Goal: Transaction & Acquisition: Complete application form

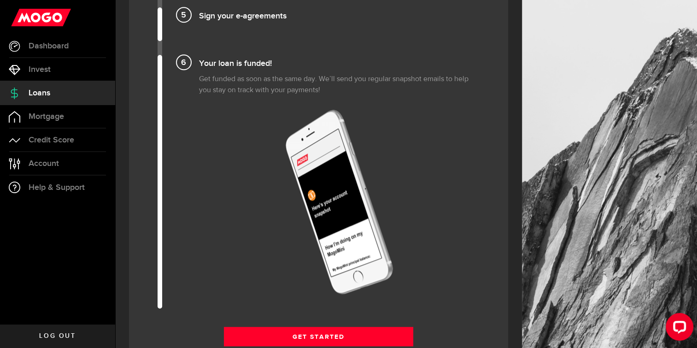
scroll to position [1059, 0]
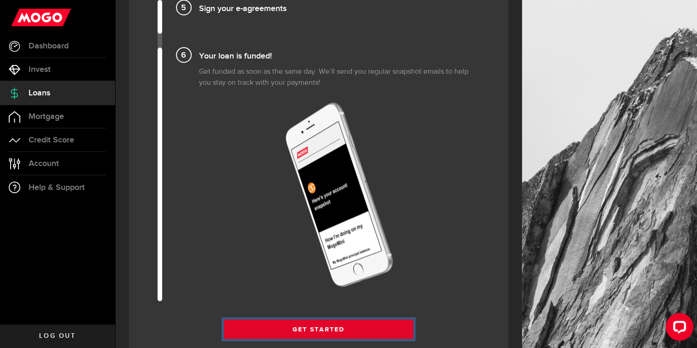
click at [314, 324] on link "Get Started" at bounding box center [319, 328] width 190 height 19
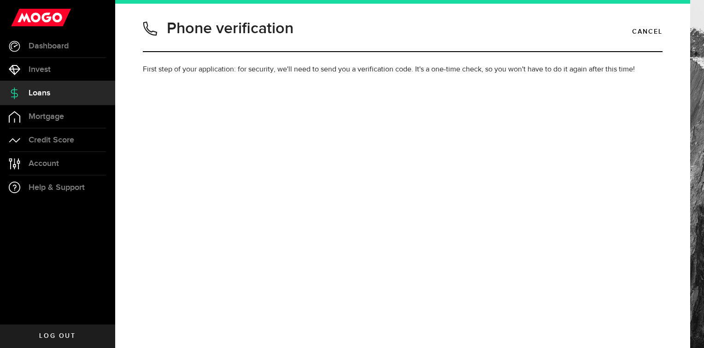
type input "8257359185"
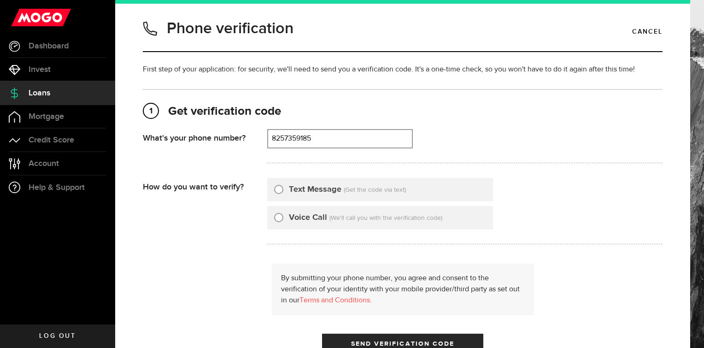
click at [271, 213] on div "Voice Call (We'll call you with the verification code)" at bounding box center [380, 217] width 226 height 23
click at [278, 215] on input "Voice Call" at bounding box center [278, 215] width 9 height 9
radio input "true"
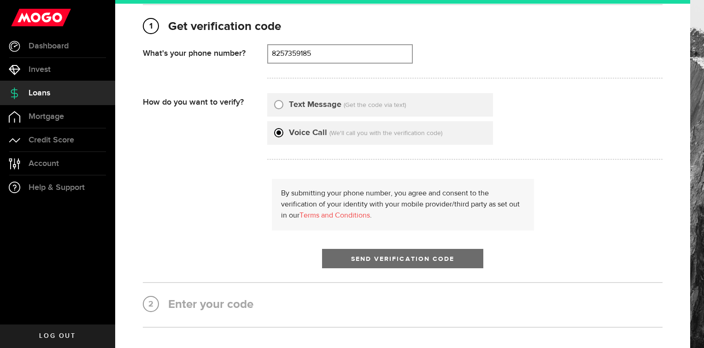
scroll to position [92, 0]
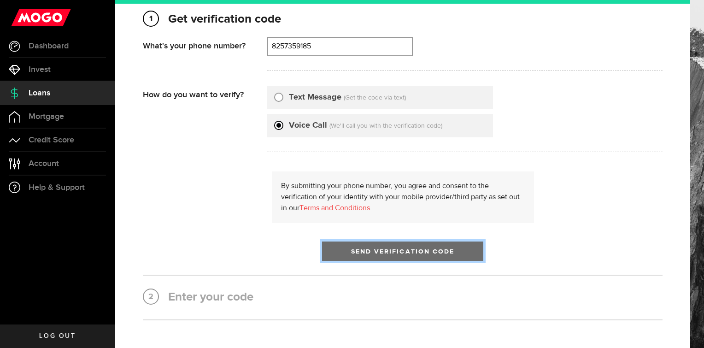
click at [370, 256] on button "Send Verification Code" at bounding box center [402, 250] width 161 height 19
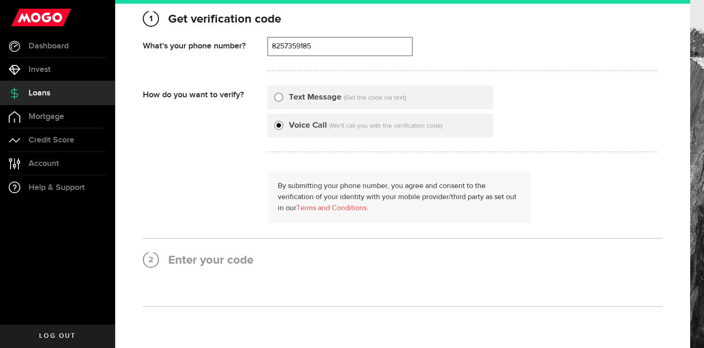
scroll to position [0, 0]
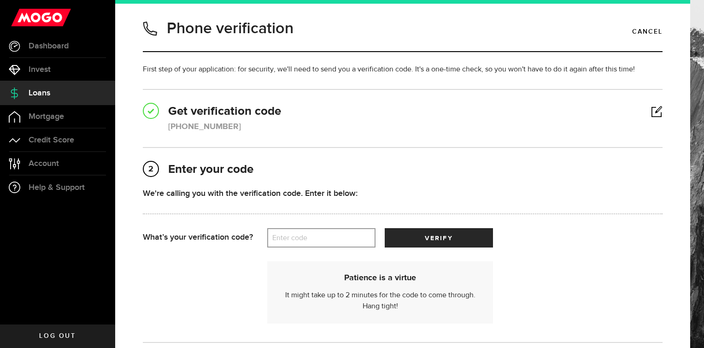
click at [315, 241] on label "Enter code" at bounding box center [321, 237] width 108 height 19
click at [315, 241] on input "Enter code" at bounding box center [321, 237] width 108 height 19
type input "29083"
click at [501, 134] on div "1 Get verification code (825) 735-9185 What's your phone number? That doesn't l…" at bounding box center [402, 216] width 519 height 254
drag, startPoint x: 457, startPoint y: 247, endPoint x: 451, endPoint y: 242, distance: 7.5
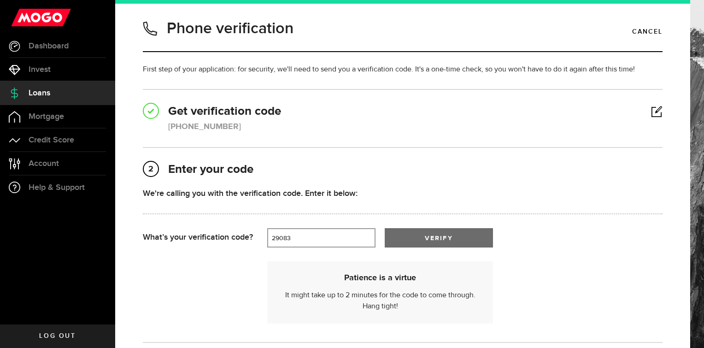
click at [455, 246] on form "Your verification code is on its way! Once you get the text, enter the code bel…" at bounding box center [402, 257] width 519 height 141
drag, startPoint x: 451, startPoint y: 242, endPoint x: 446, endPoint y: 236, distance: 7.8
click at [446, 236] on span "verify" at bounding box center [439, 238] width 28 height 6
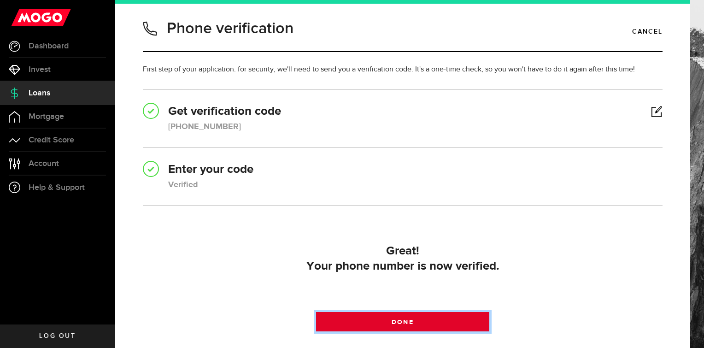
click at [442, 319] on link "Done" at bounding box center [402, 321] width 173 height 19
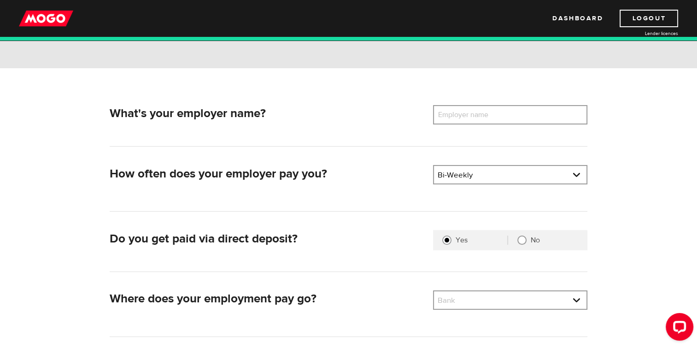
scroll to position [138, 0]
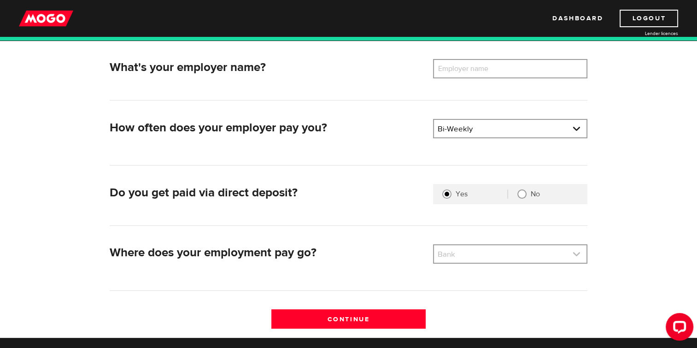
click at [445, 250] on link at bounding box center [510, 253] width 152 height 17
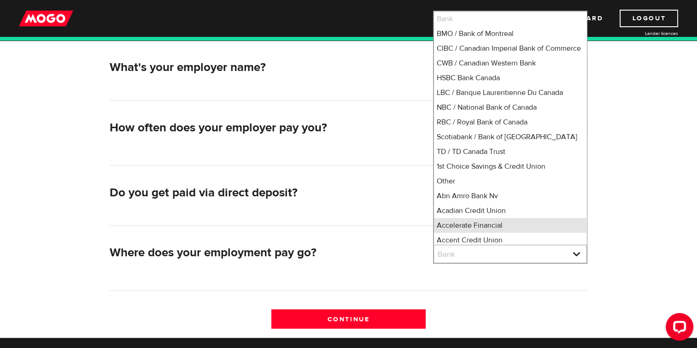
scroll to position [14, 0]
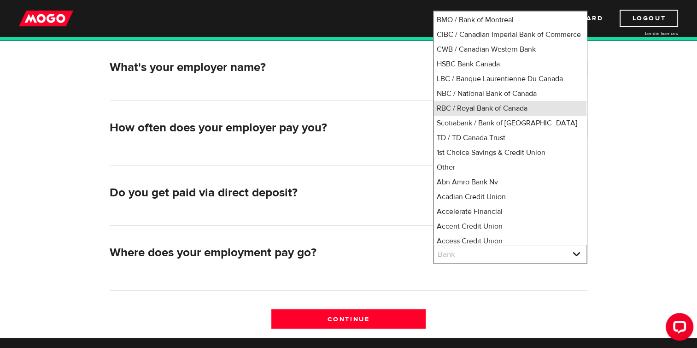
click at [450, 116] on li "RBC / Royal Bank of Canada" at bounding box center [510, 108] width 152 height 15
select select "8"
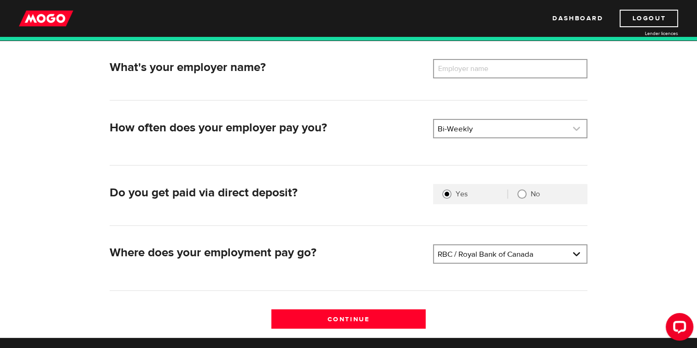
scroll to position [92, 0]
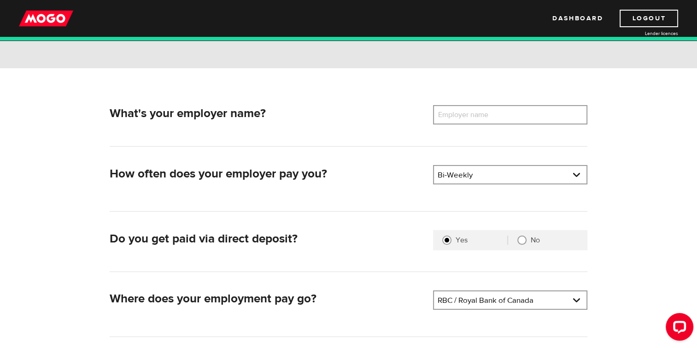
click at [459, 115] on label "Employer name" at bounding box center [470, 114] width 74 height 19
click at [459, 115] on input "Employer name" at bounding box center [510, 114] width 154 height 19
type input "Touchette group"
click at [608, 122] on div "What's your employer name? Employer name Please enter your employer's name Touc…" at bounding box center [348, 225] width 589 height 315
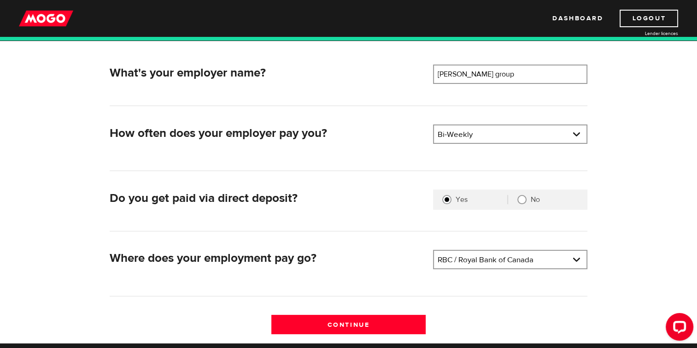
scroll to position [184, 0]
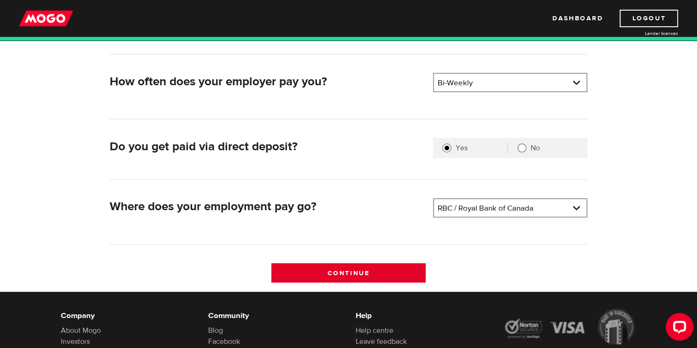
click at [407, 275] on input "Continue" at bounding box center [348, 272] width 154 height 19
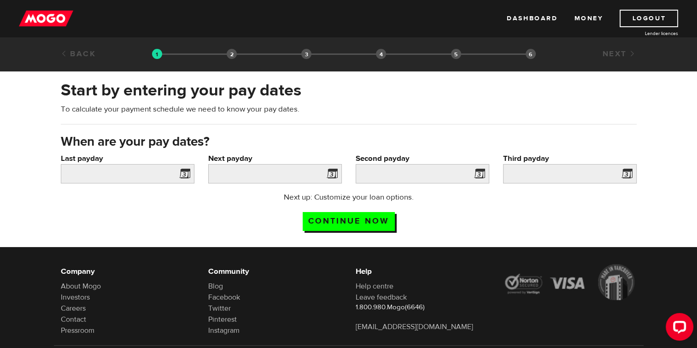
click at [184, 175] on span at bounding box center [183, 175] width 14 height 15
click at [153, 168] on input "Last payday" at bounding box center [128, 173] width 134 height 19
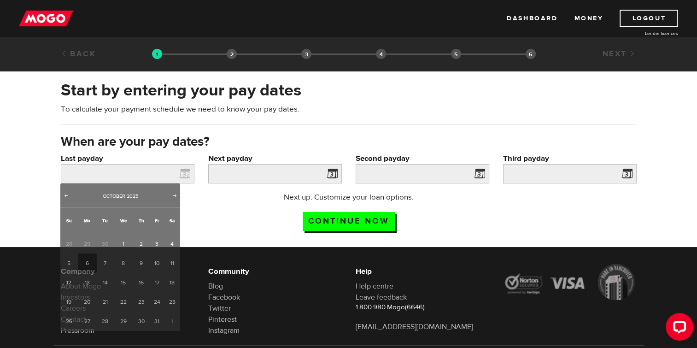
click at [327, 173] on span at bounding box center [330, 175] width 14 height 15
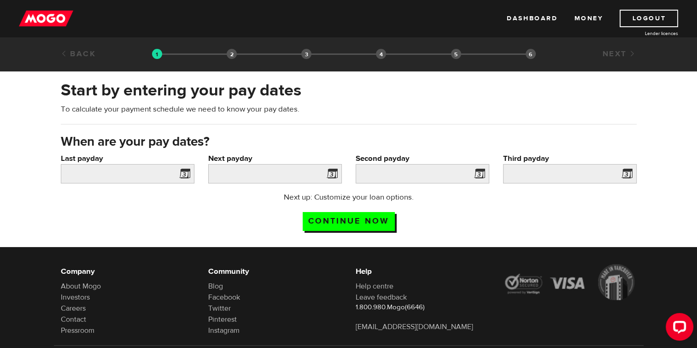
click at [327, 173] on span at bounding box center [330, 175] width 14 height 15
click at [331, 175] on span at bounding box center [330, 175] width 14 height 15
click at [183, 172] on span at bounding box center [183, 175] width 14 height 15
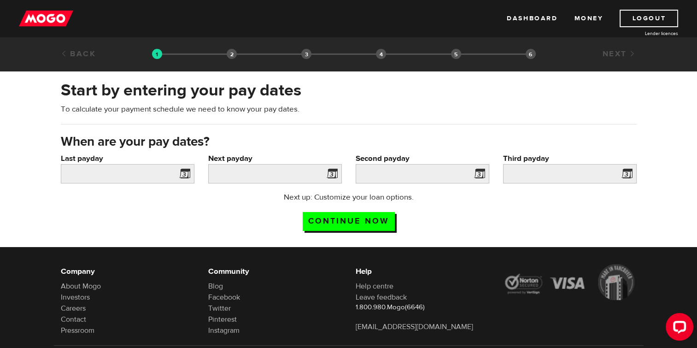
click at [182, 172] on span at bounding box center [183, 175] width 14 height 15
click at [129, 174] on input "Last payday" at bounding box center [128, 173] width 134 height 19
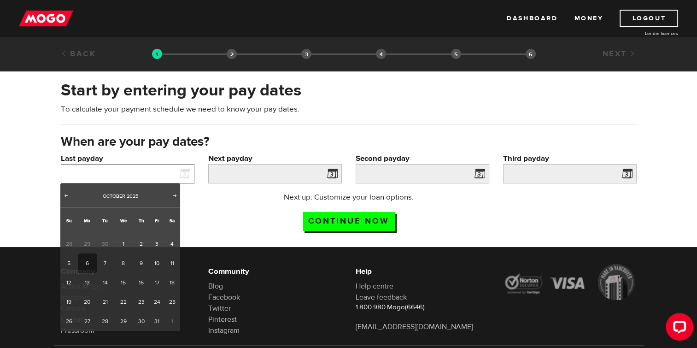
click at [129, 174] on input "Last payday" at bounding box center [128, 173] width 134 height 19
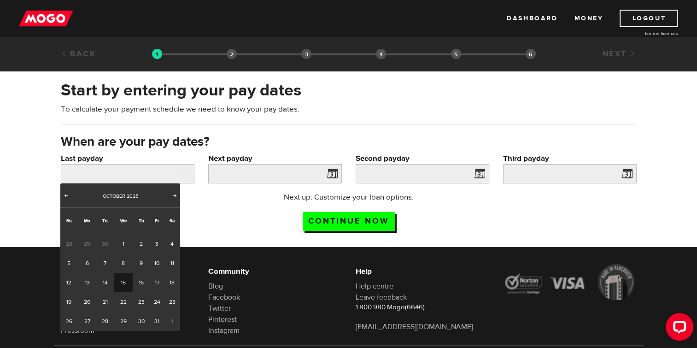
click at [123, 276] on link "15" at bounding box center [123, 282] width 19 height 19
type input "[DATE]"
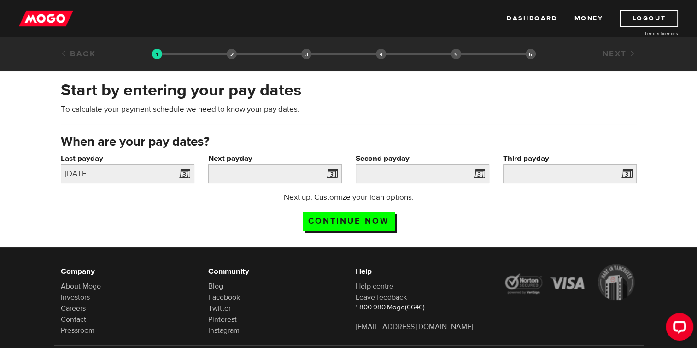
click at [328, 168] on span at bounding box center [330, 175] width 14 height 15
click at [331, 169] on span at bounding box center [330, 175] width 14 height 15
click at [332, 171] on span at bounding box center [330, 175] width 14 height 15
drag, startPoint x: 332, startPoint y: 172, endPoint x: 284, endPoint y: 169, distance: 48.4
click at [328, 172] on span at bounding box center [330, 175] width 14 height 15
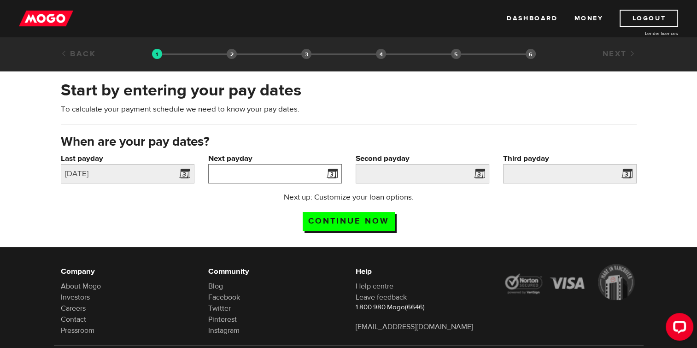
drag, startPoint x: 273, startPoint y: 171, endPoint x: 267, endPoint y: 171, distance: 6.9
click at [267, 171] on input "Next payday" at bounding box center [275, 173] width 134 height 19
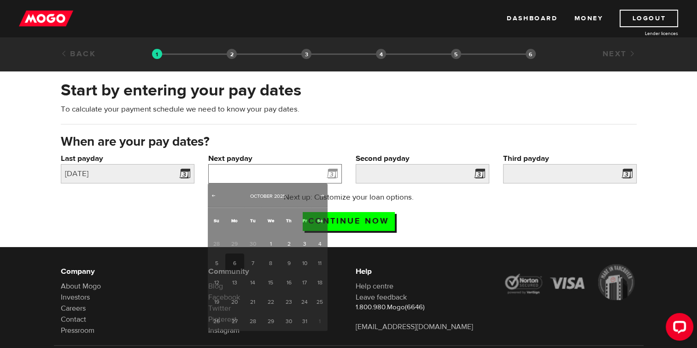
click at [256, 171] on input "Next payday" at bounding box center [275, 173] width 134 height 19
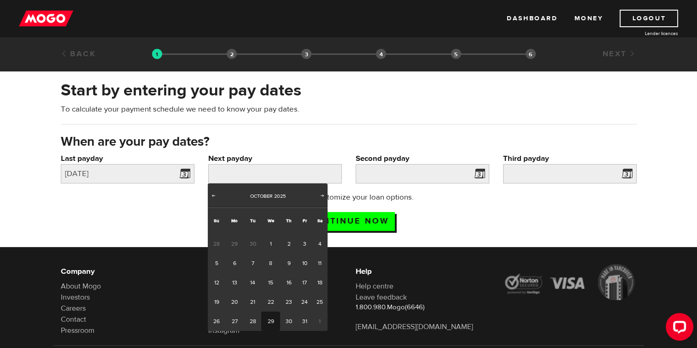
click at [275, 317] on link "29" at bounding box center [270, 320] width 19 height 19
type input "[DATE]"
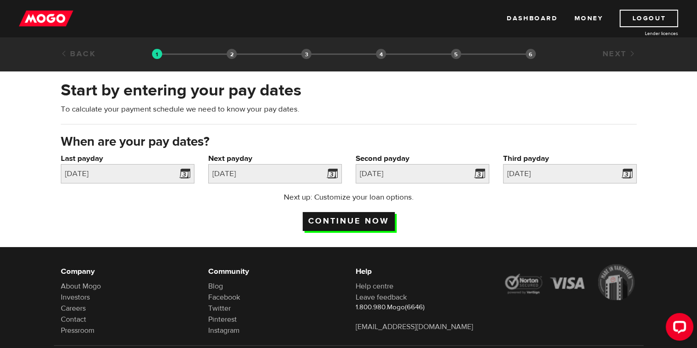
click at [372, 217] on input "Continue now" at bounding box center [348, 221] width 92 height 19
